Goal: Find specific page/section

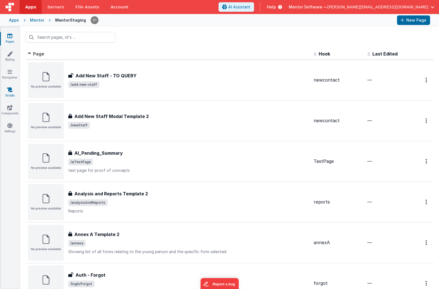
click at [12, 96] on link "Scripts" at bounding box center [10, 92] width 20 height 11
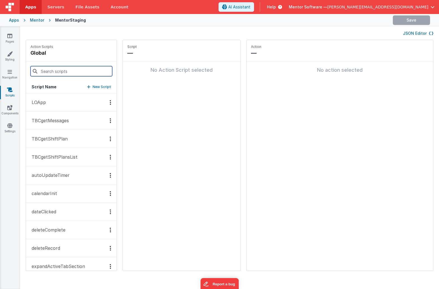
click at [59, 74] on input at bounding box center [72, 71] width 82 height 10
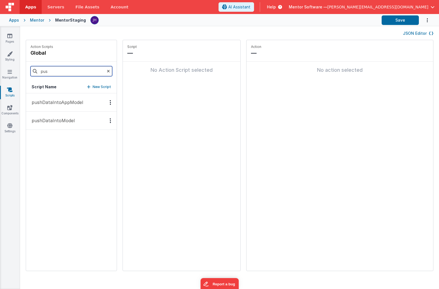
type input "push"
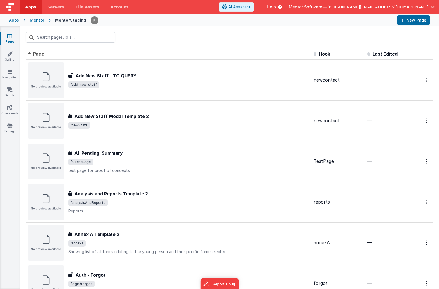
click at [164, 49] on th "Page" at bounding box center [169, 53] width 286 height 11
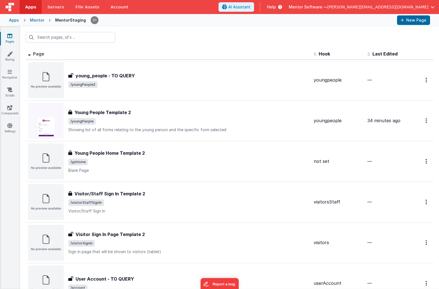
click at [163, 48] on th "Page" at bounding box center [169, 53] width 286 height 11
